Goal: Task Accomplishment & Management: Complete application form

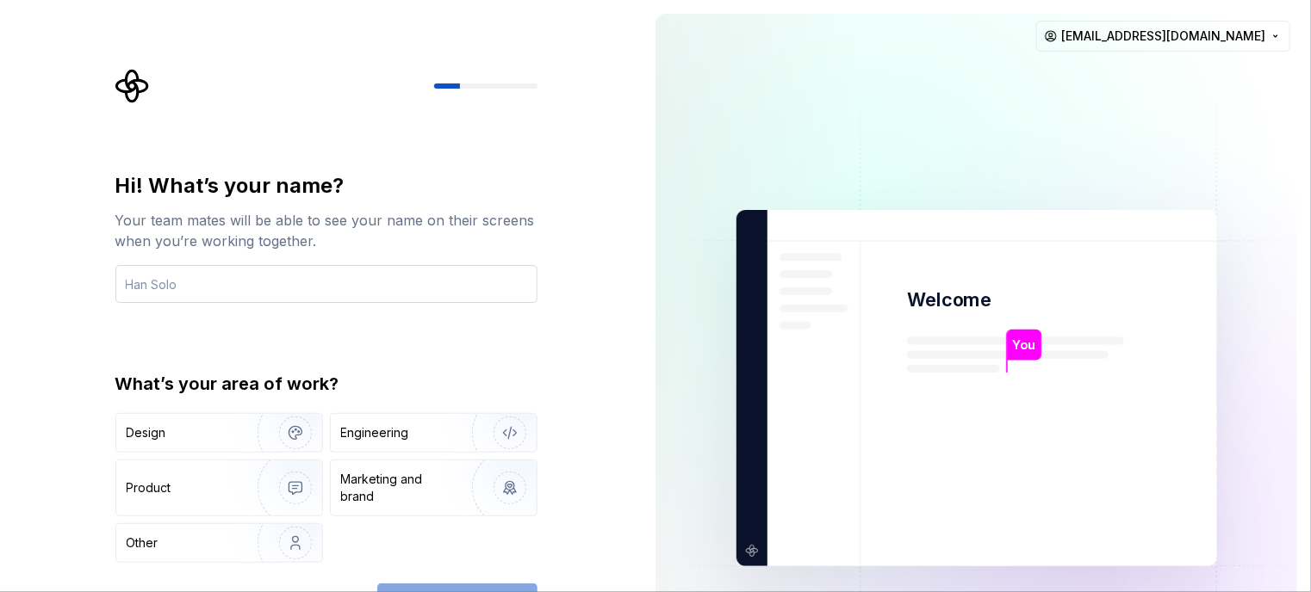
click at [331, 293] on input "text" at bounding box center [326, 284] width 422 height 38
click at [222, 286] on input "text" at bounding box center [326, 284] width 422 height 38
type input "Mark"
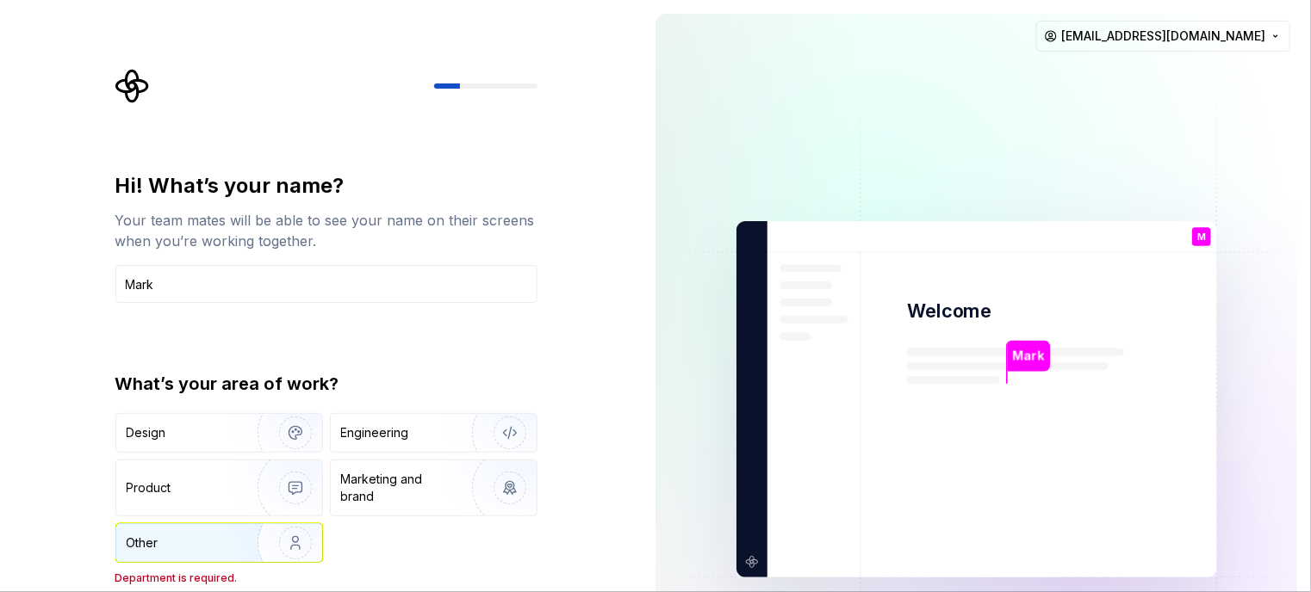
click at [178, 557] on div "Other" at bounding box center [219, 543] width 206 height 38
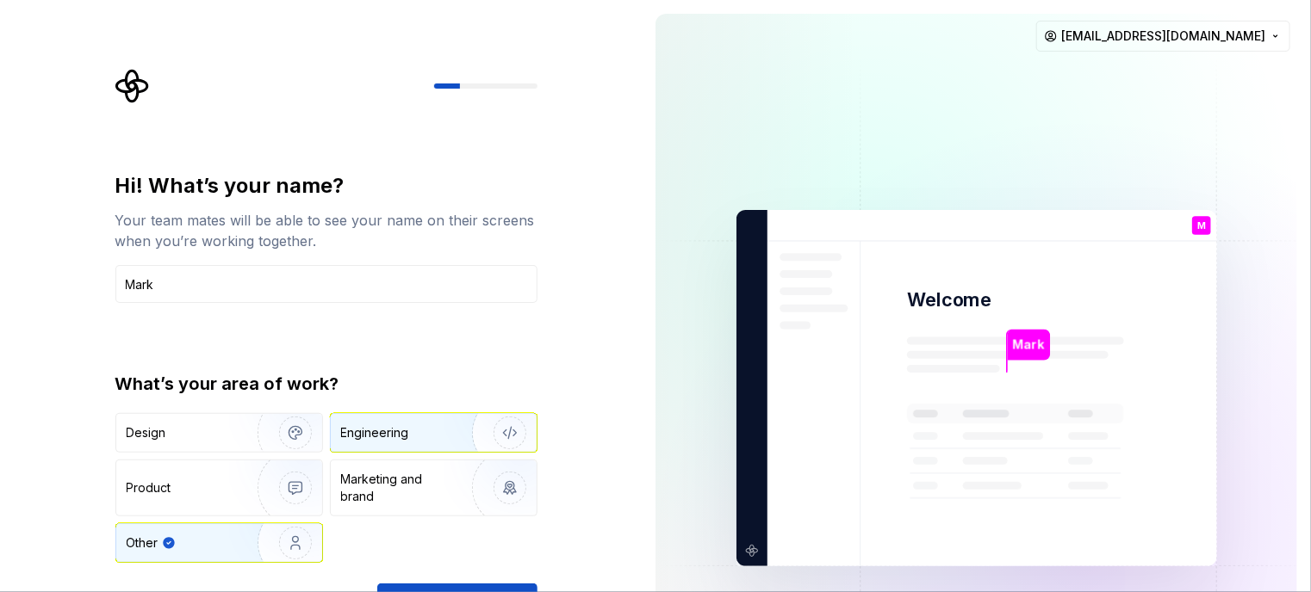
click at [369, 440] on div "Engineering" at bounding box center [375, 433] width 68 height 17
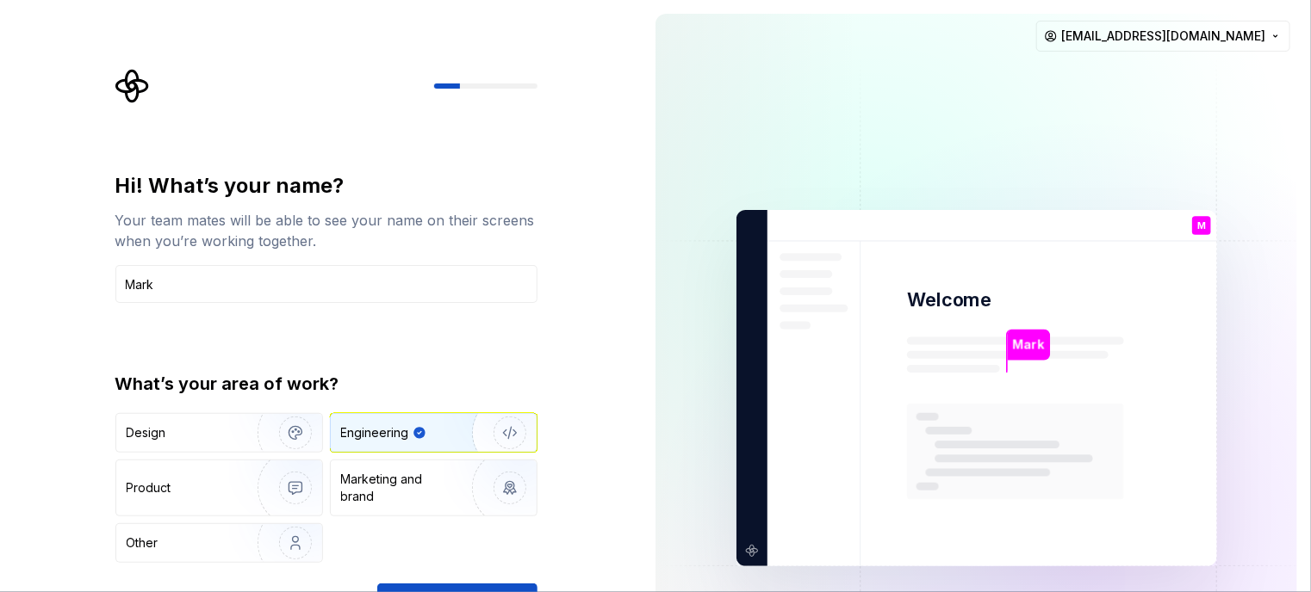
type button "Engineering"
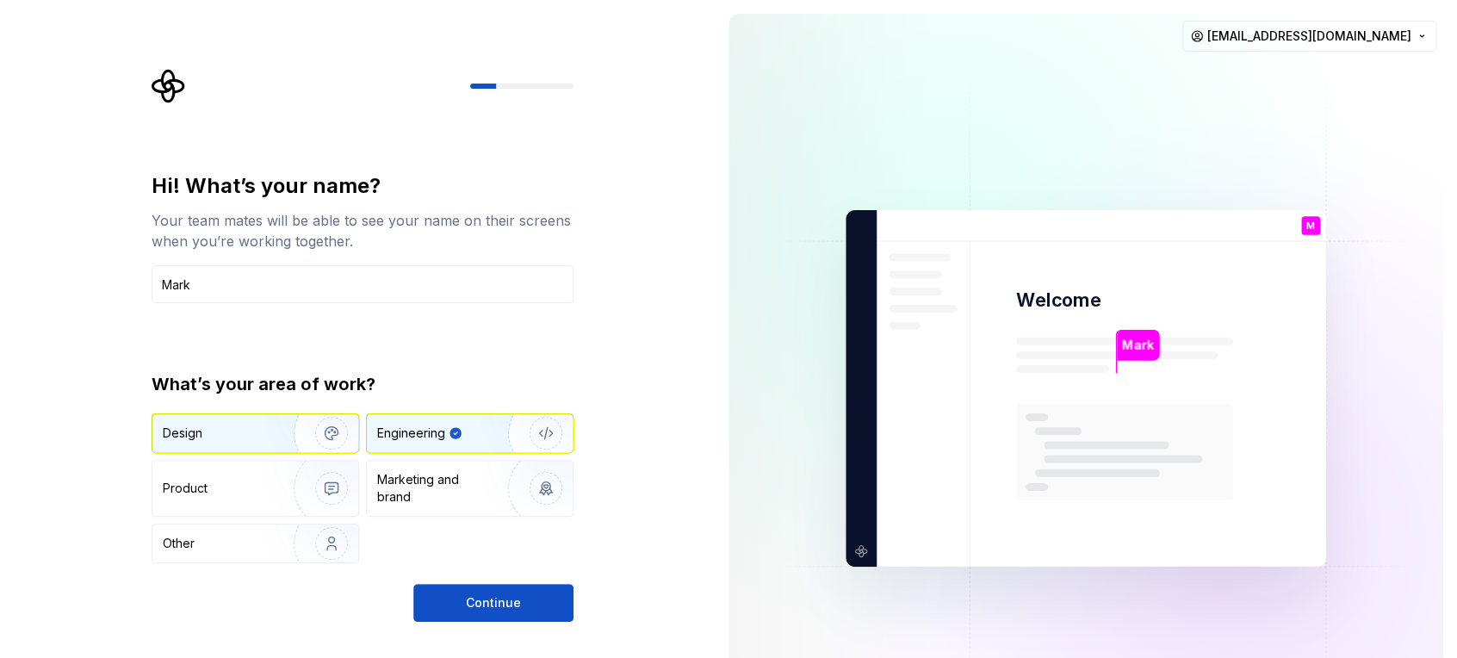
click at [220, 440] on div "Design" at bounding box center [217, 433] width 109 height 17
click at [431, 432] on div "Engineering" at bounding box center [411, 433] width 68 height 17
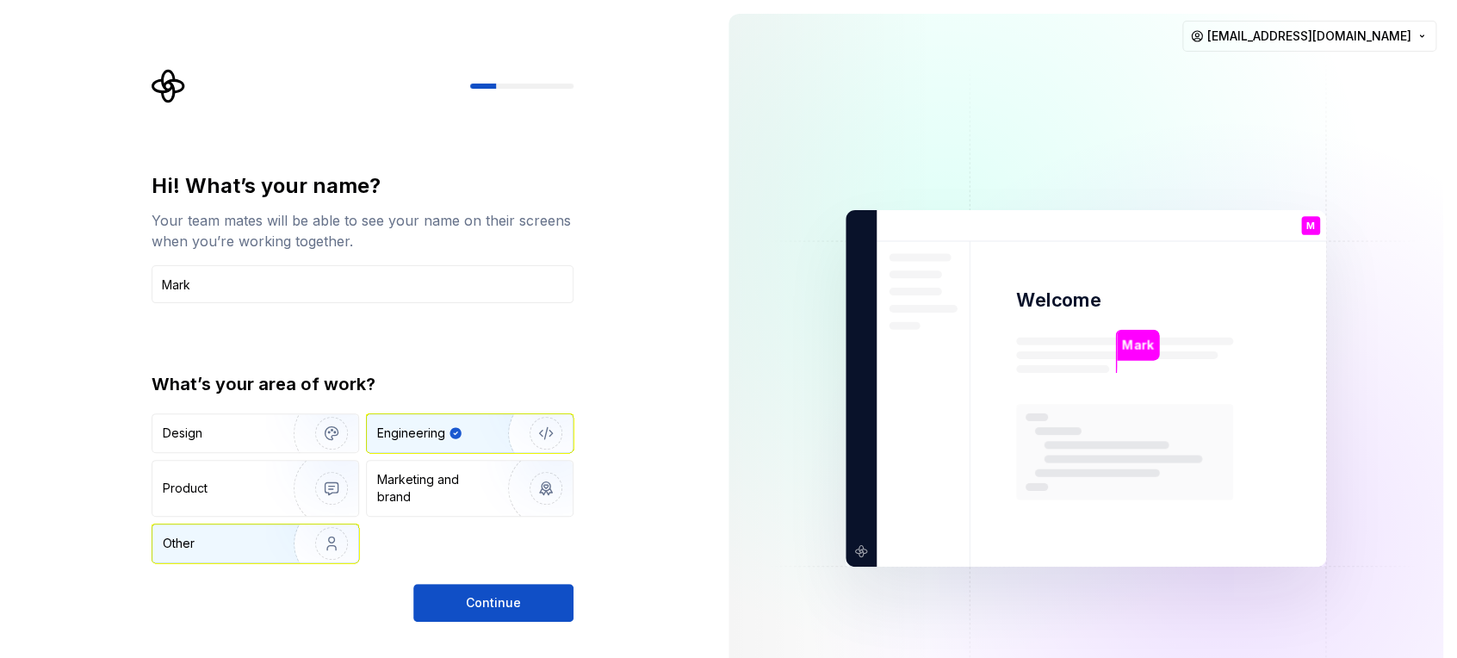
click at [196, 547] on div "Other" at bounding box center [213, 543] width 101 height 17
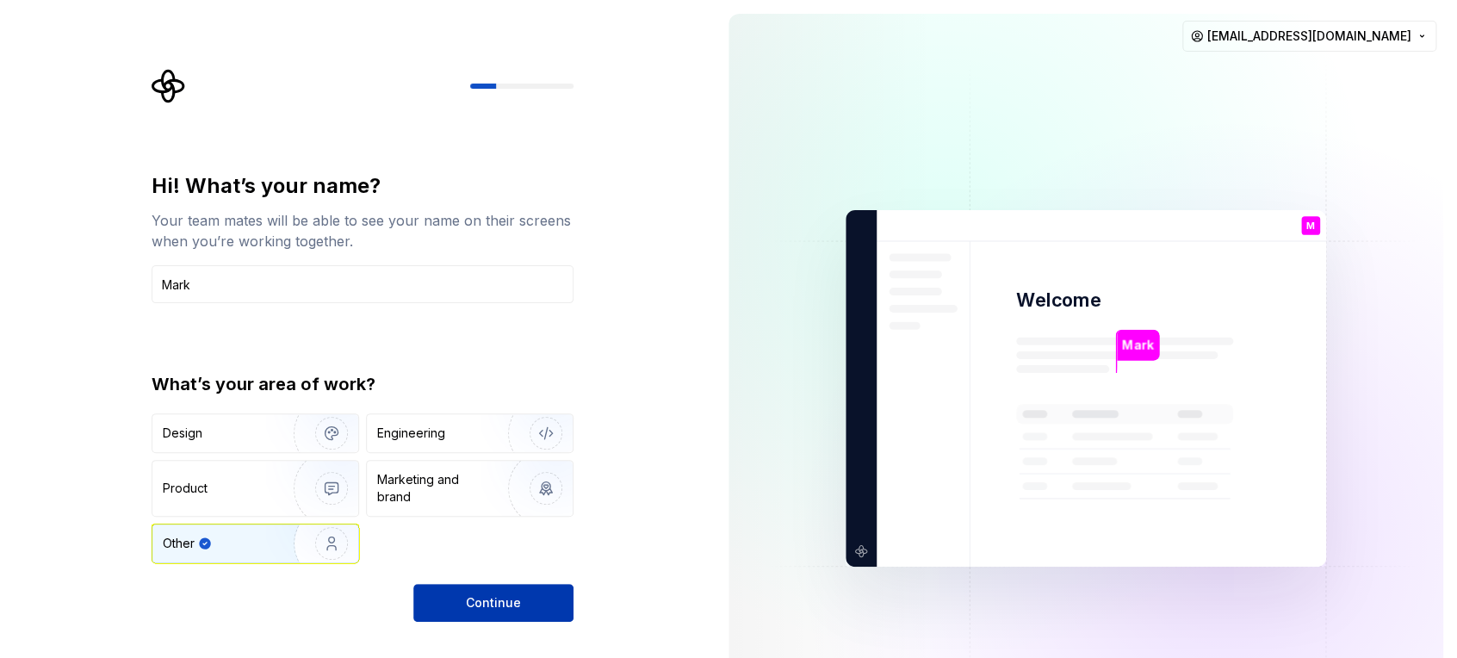
click at [489, 592] on span "Continue" at bounding box center [493, 602] width 55 height 17
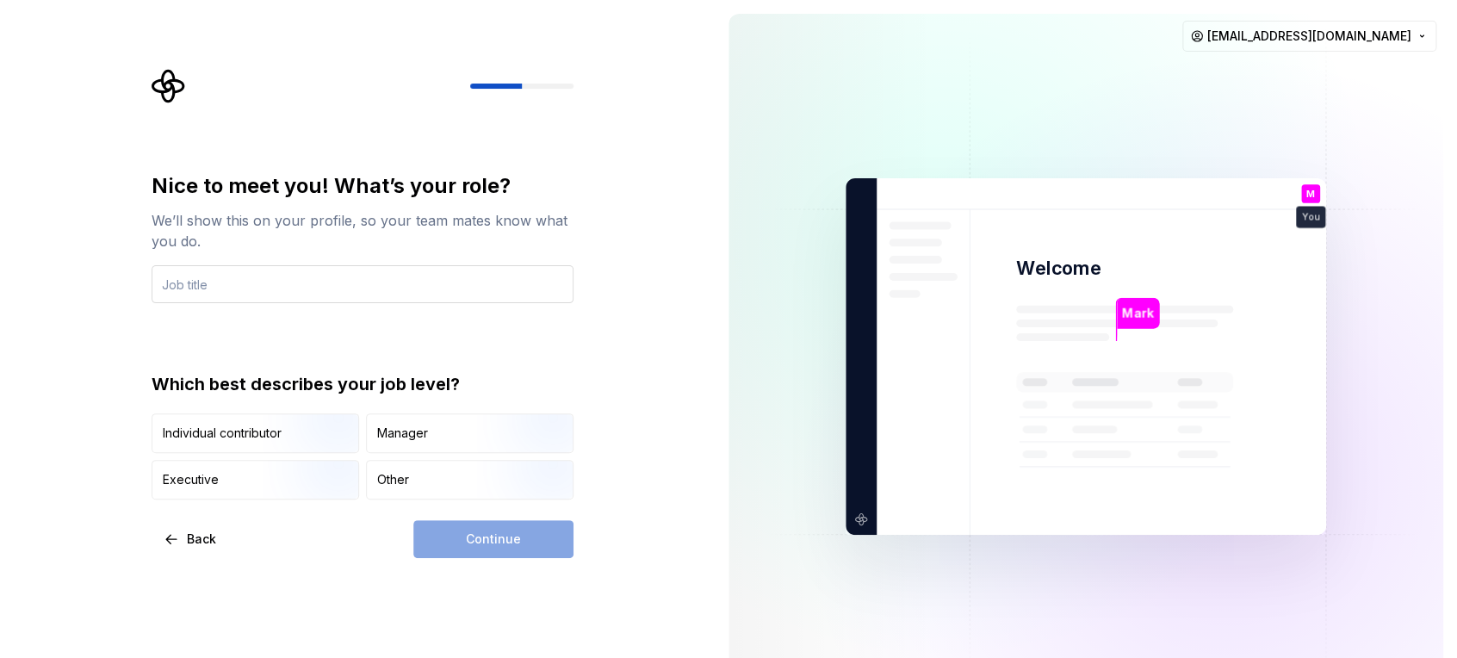
click at [271, 293] on input "text" at bounding box center [363, 284] width 422 height 38
type input "Solution Architect"
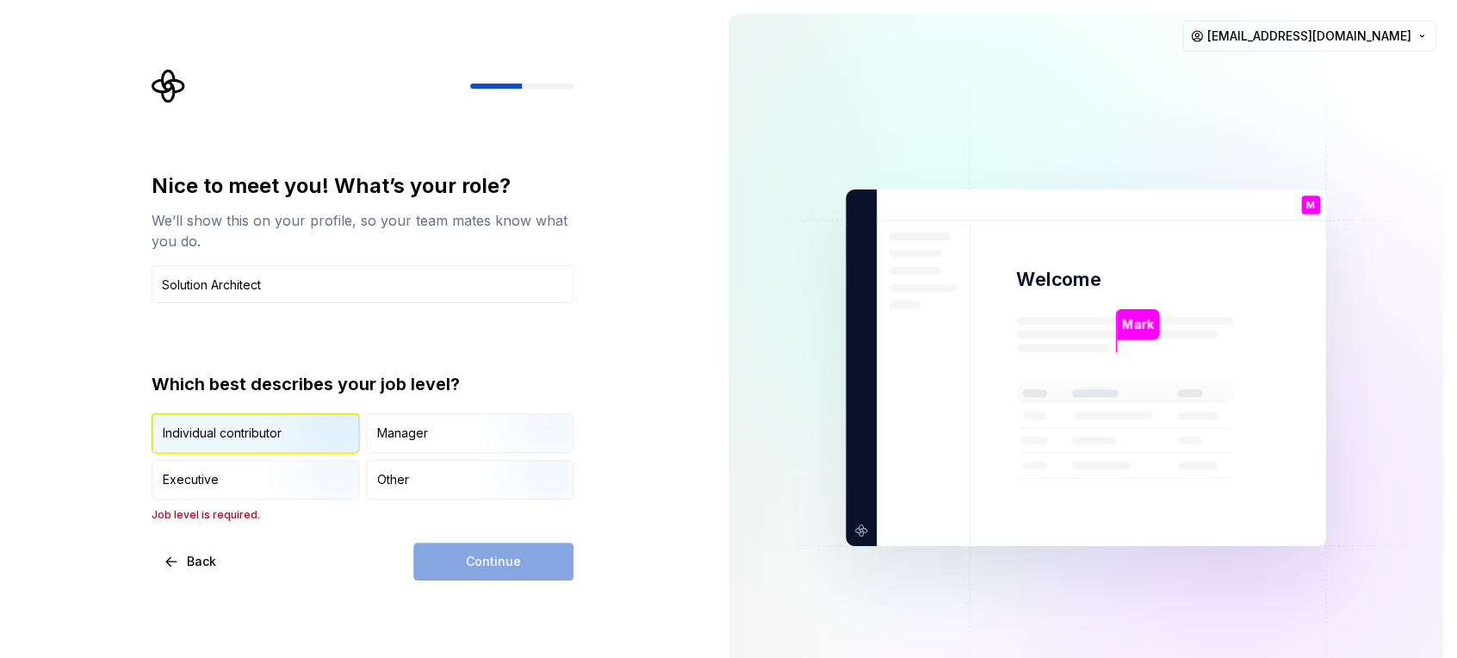
click at [226, 425] on div "Individual contributor" at bounding box center [222, 433] width 119 height 17
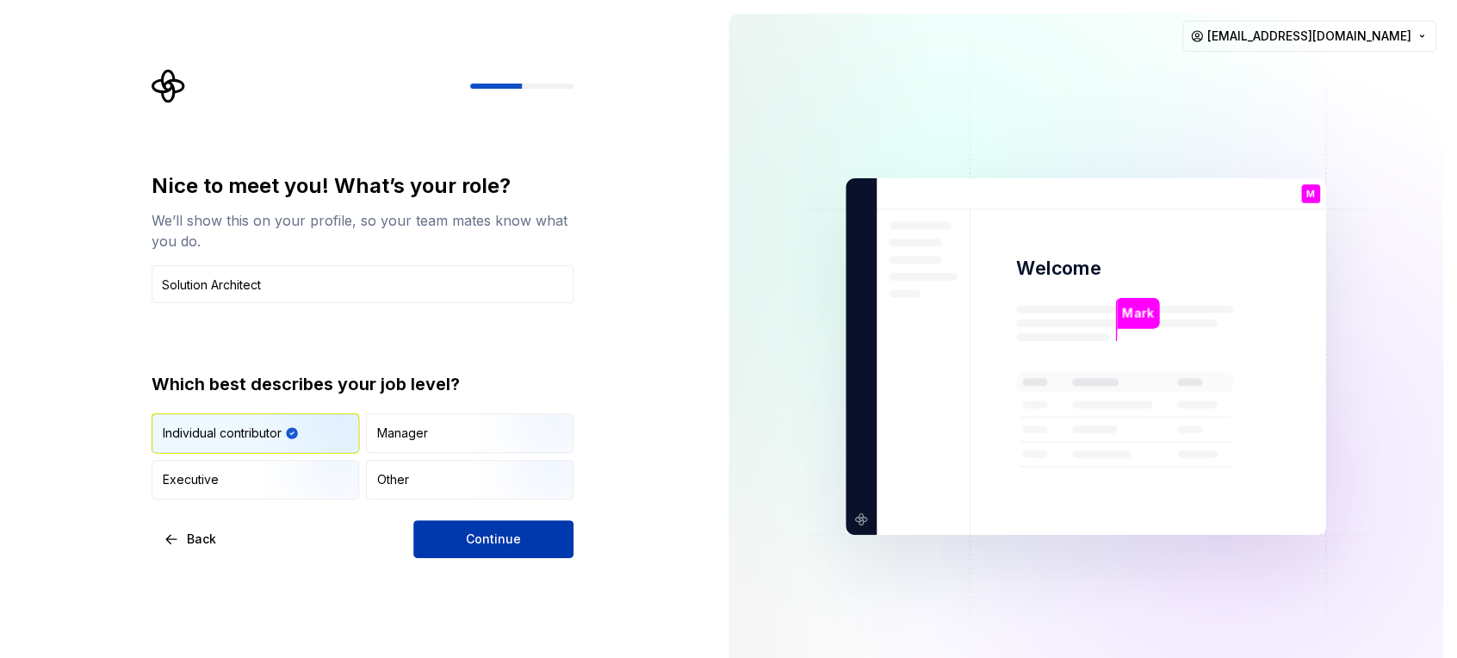
click at [481, 540] on span "Continue" at bounding box center [493, 538] width 55 height 17
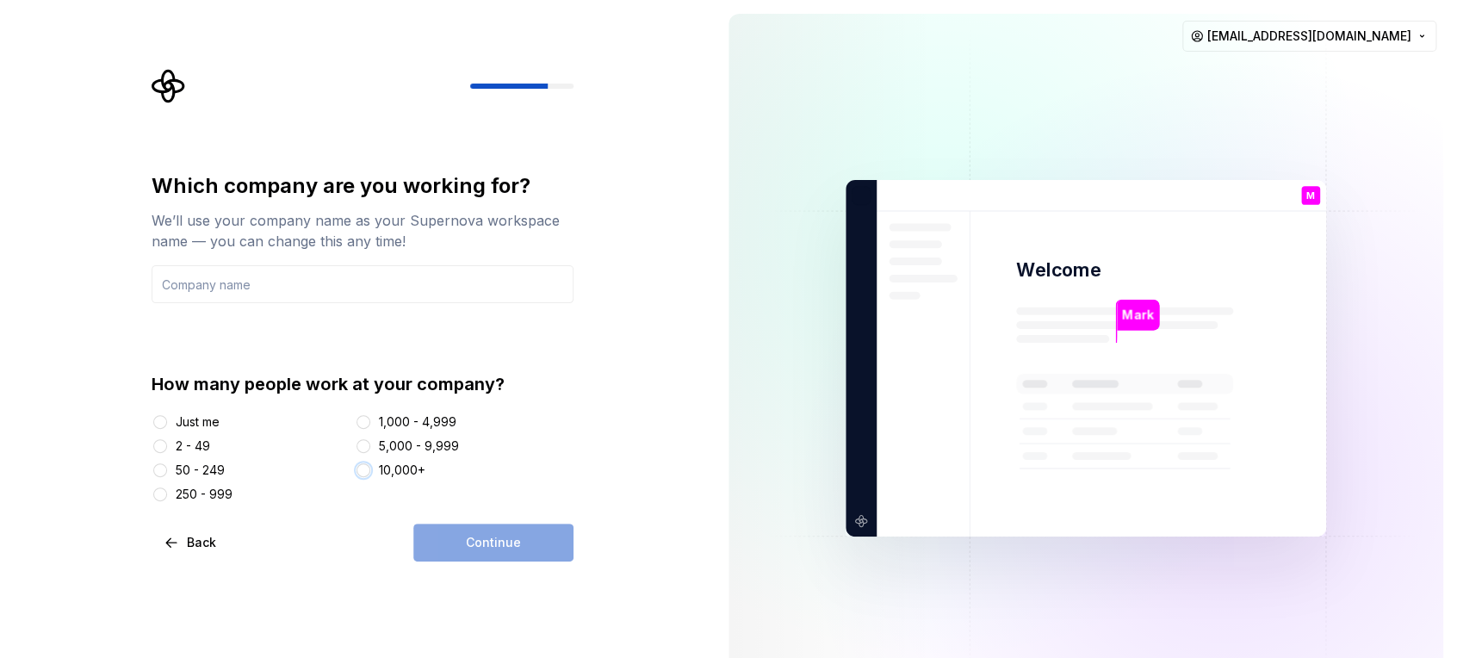
click at [365, 474] on button "10,000+" at bounding box center [364, 470] width 14 height 14
click at [448, 536] on div "Continue" at bounding box center [493, 543] width 160 height 38
click at [192, 282] on input "text" at bounding box center [363, 284] width 422 height 38
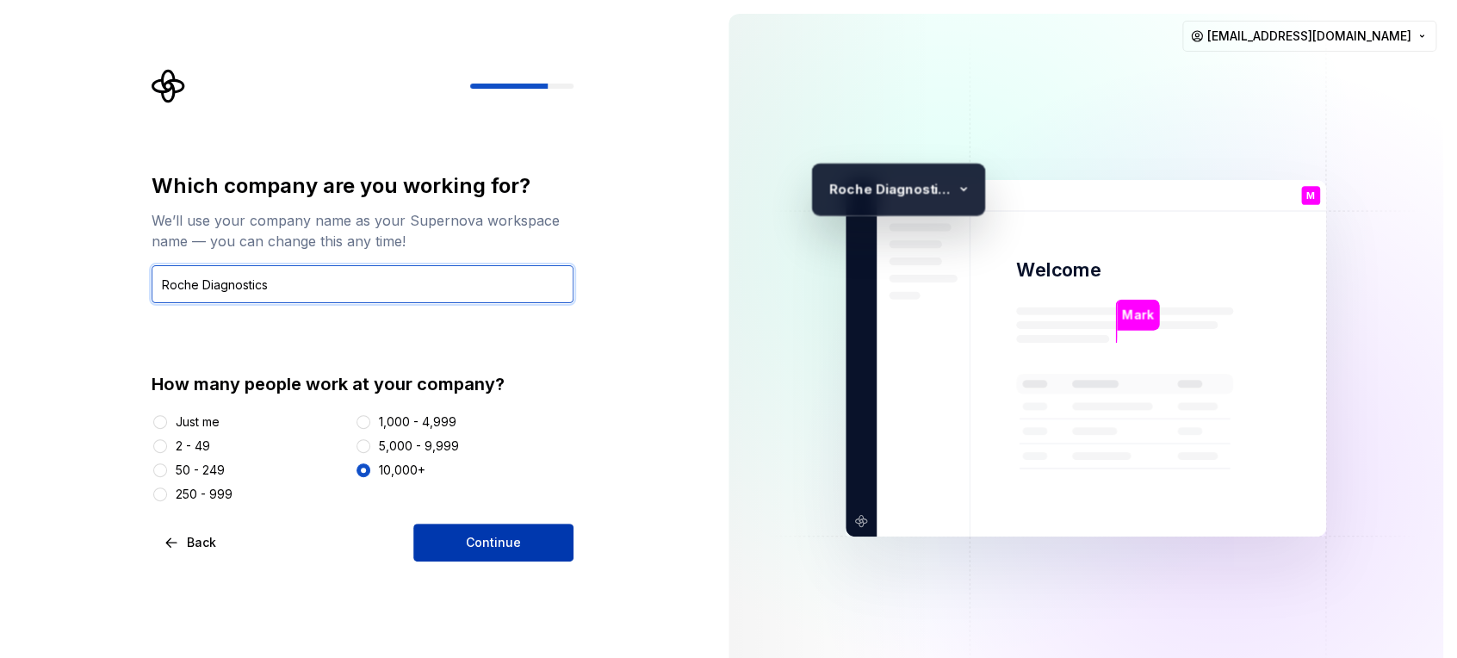
type input "Roche Diagnostics"
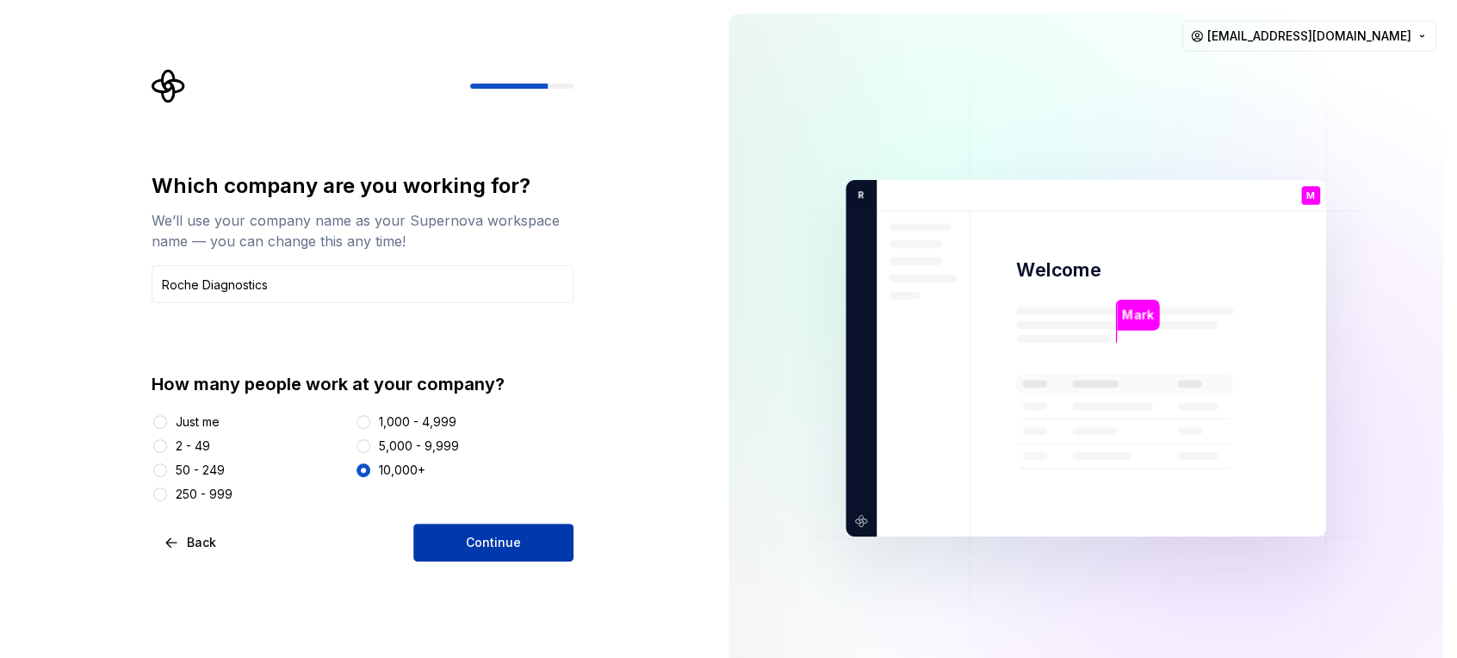
click at [507, 544] on span "Continue" at bounding box center [493, 542] width 55 height 17
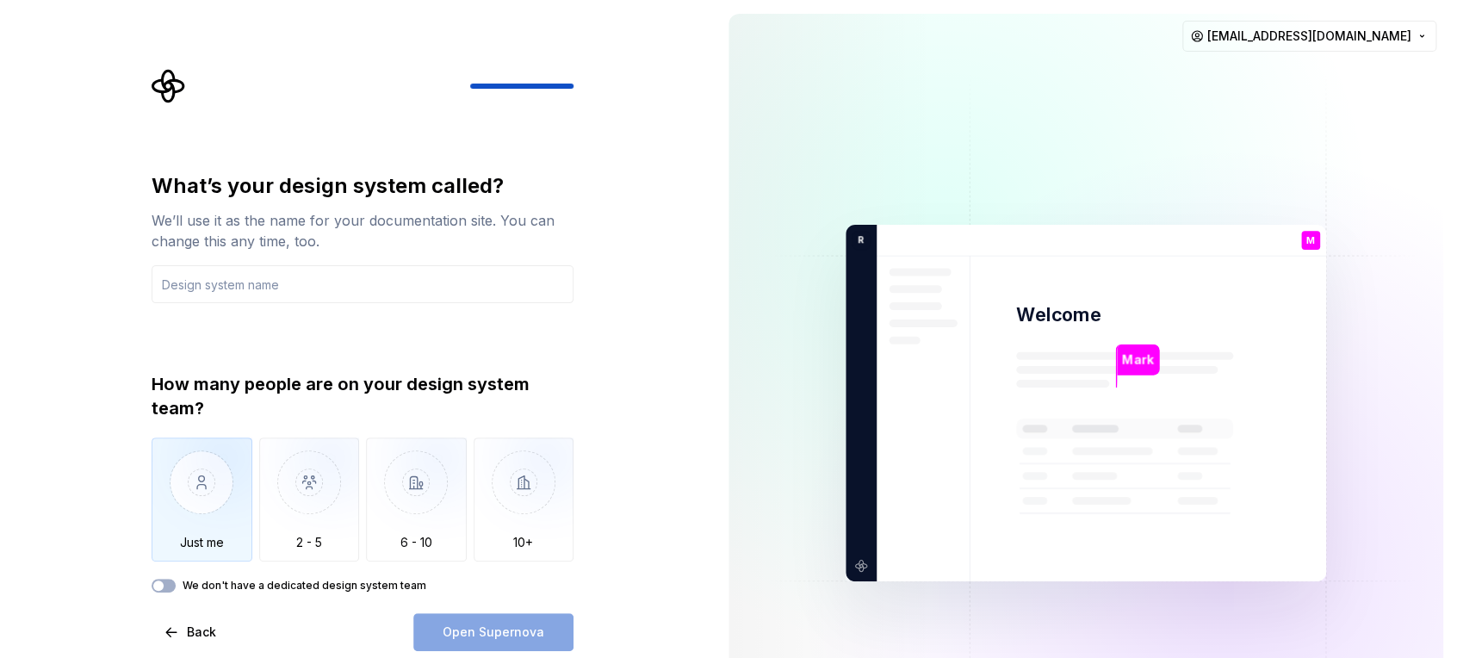
click at [198, 511] on img "button" at bounding box center [202, 494] width 101 height 115
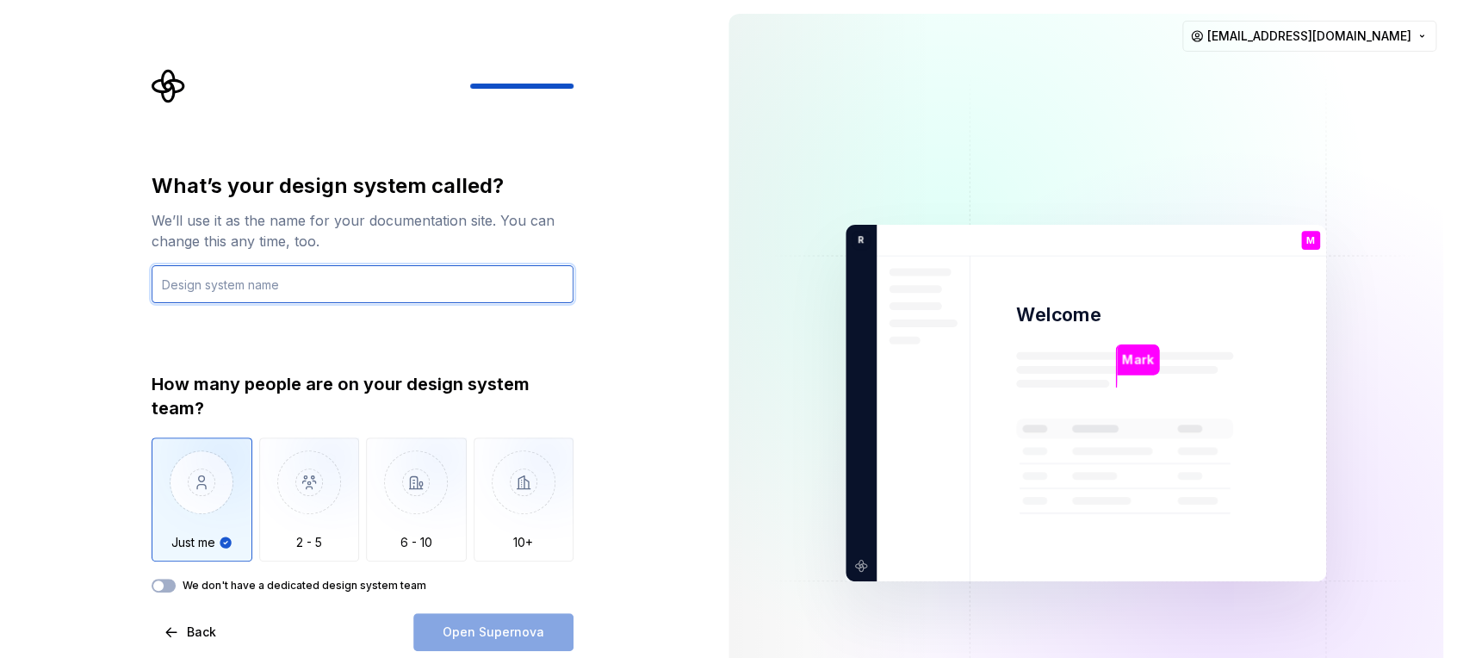
click at [197, 288] on input "text" at bounding box center [363, 284] width 422 height 38
type input "Experiment_Lab"
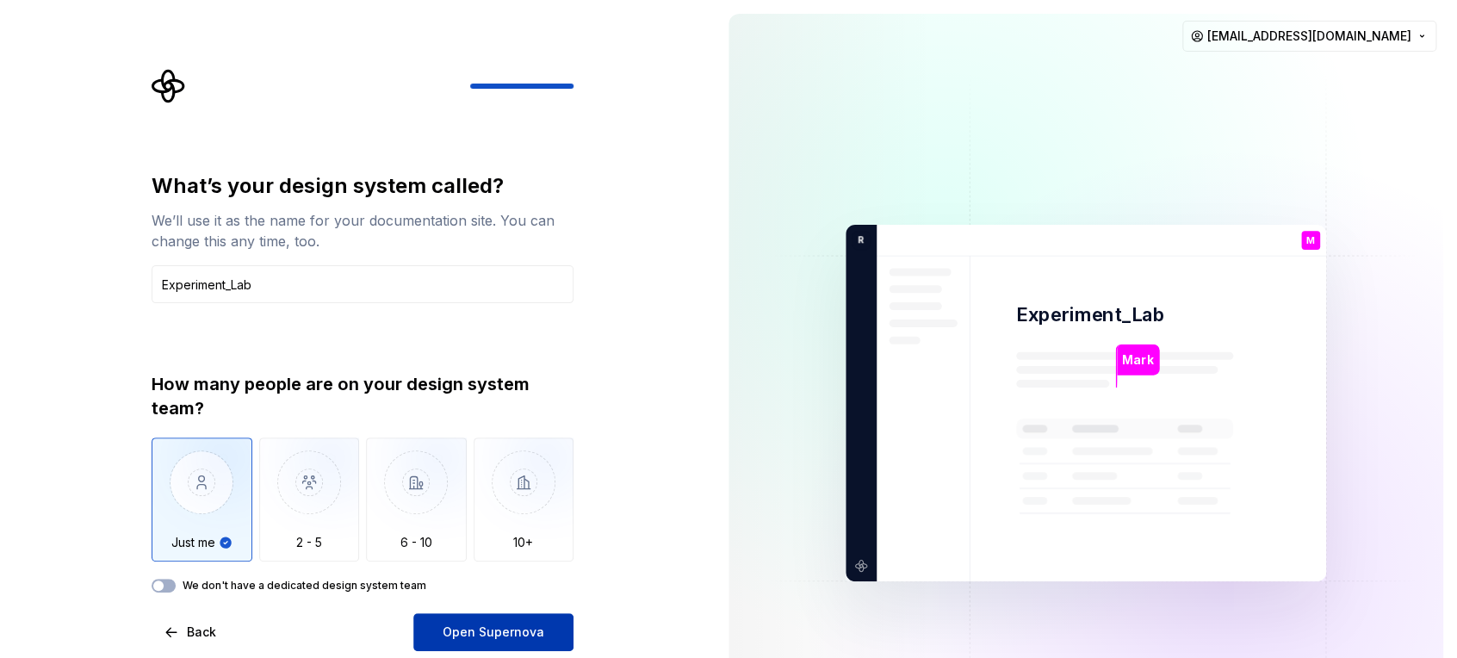
click at [448, 592] on span "Open Supernova" at bounding box center [494, 631] width 102 height 17
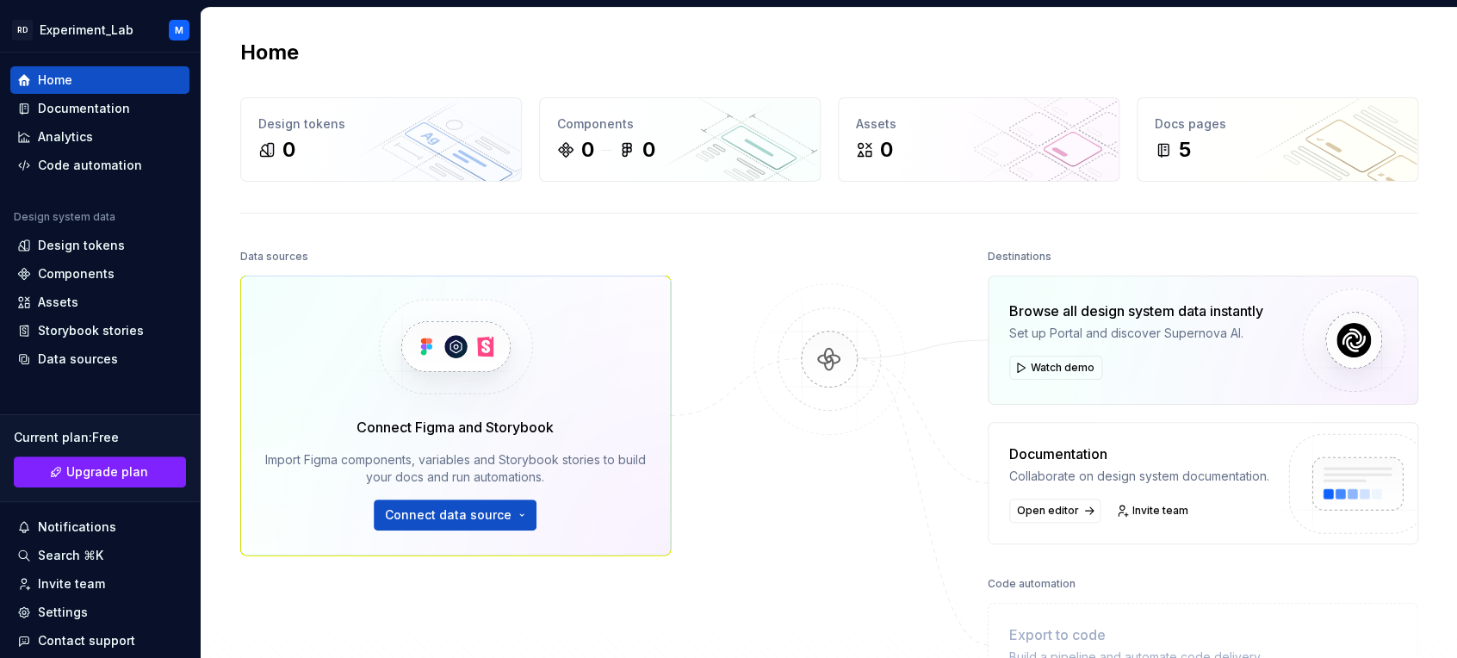
drag, startPoint x: 394, startPoint y: 1, endPoint x: 359, endPoint y: 208, distance: 209.5
click at [359, 208] on div "Home Design tokens 0 Components 0 0 Assets 0 Docs pages 5 Data sources Connect …" at bounding box center [829, 397] width 1240 height 779
